Goal: Information Seeking & Learning: Check status

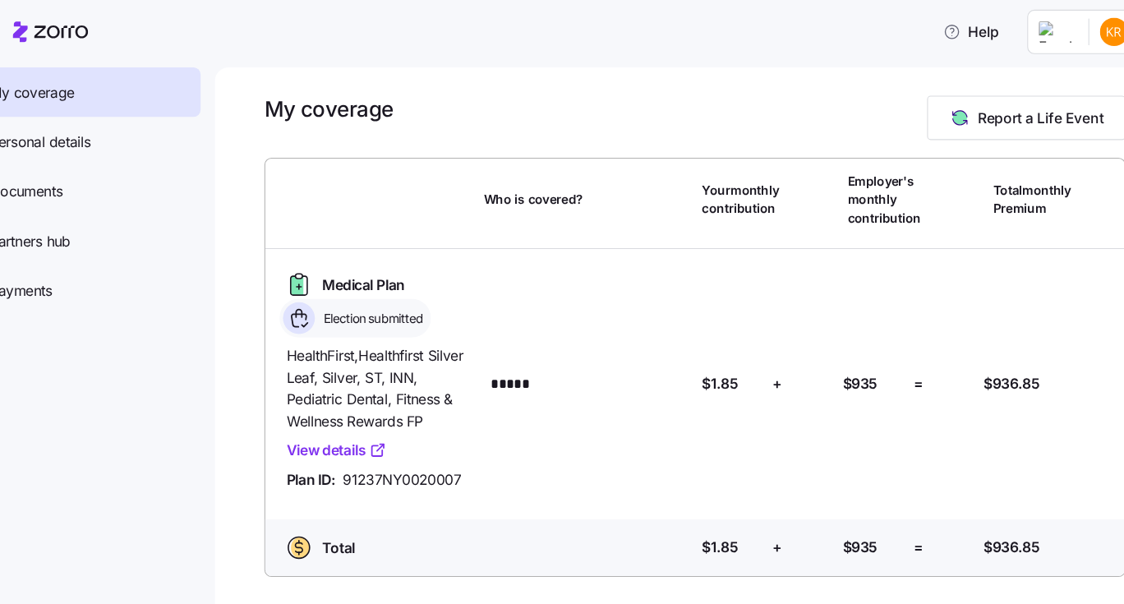
drag, startPoint x: 797, startPoint y: 330, endPoint x: 799, endPoint y: 313, distance: 17.3
drag, startPoint x: 799, startPoint y: 313, endPoint x: 681, endPoint y: 318, distance: 117.6
click at [681, 318] on div "Medical Plan Election submitted HealthFirst , Healthfirst Silver Leaf, Silver, …" at bounding box center [702, 356] width 784 height 224
click at [942, 251] on div "Medical Plan Election submitted HealthFirst , Healthfirst Silver Leaf, Silver, …" at bounding box center [702, 356] width 784 height 224
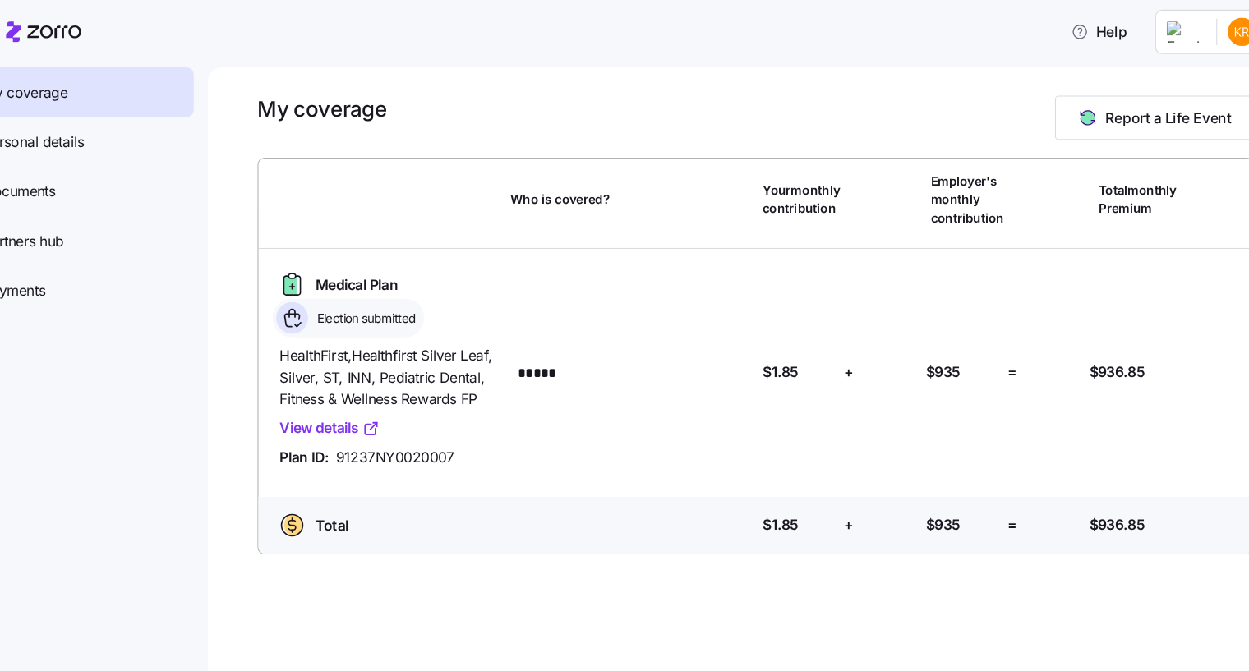
click at [966, 11] on div "Help" at bounding box center [624, 30] width 1229 height 46
